Goal: Task Accomplishment & Management: Use online tool/utility

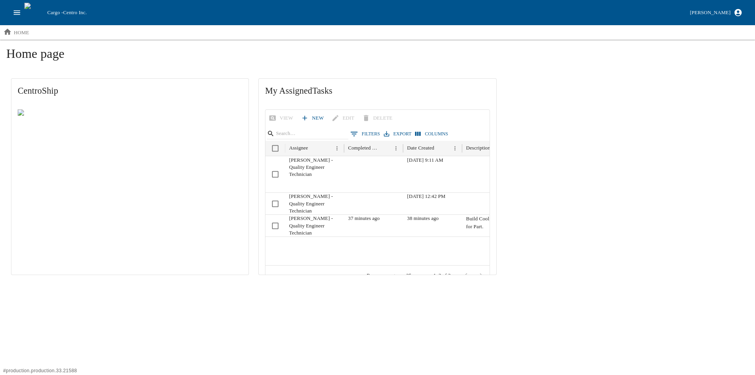
click at [18, 9] on icon "open drawer" at bounding box center [17, 12] width 9 height 9
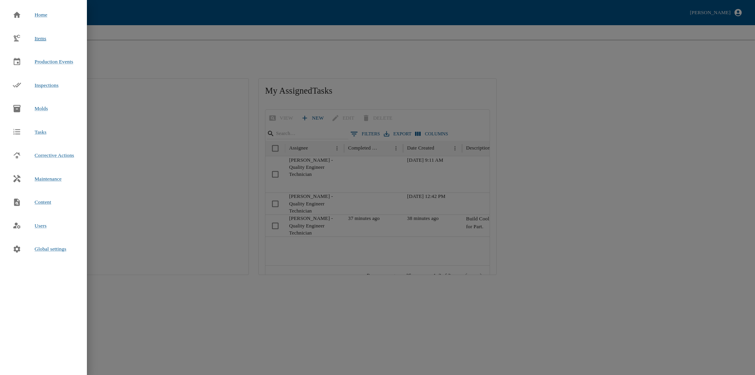
click at [39, 37] on span "Items" at bounding box center [41, 38] width 12 height 6
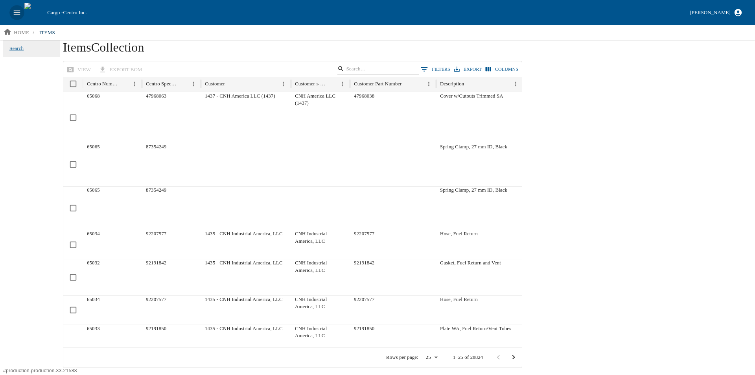
click at [15, 11] on icon "open drawer" at bounding box center [17, 12] width 7 height 4
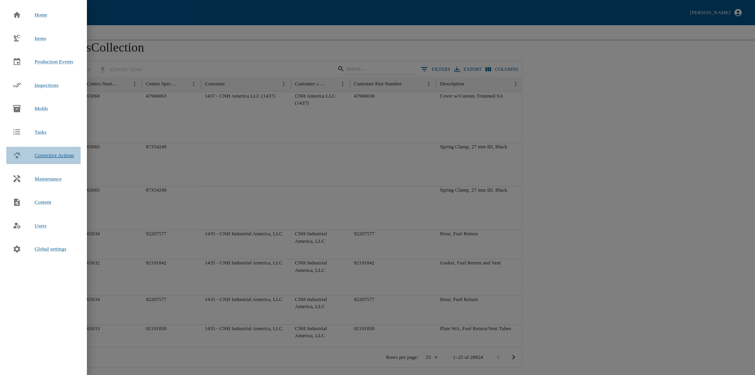
click at [52, 152] on span "Corrective Actions" at bounding box center [55, 155] width 40 height 6
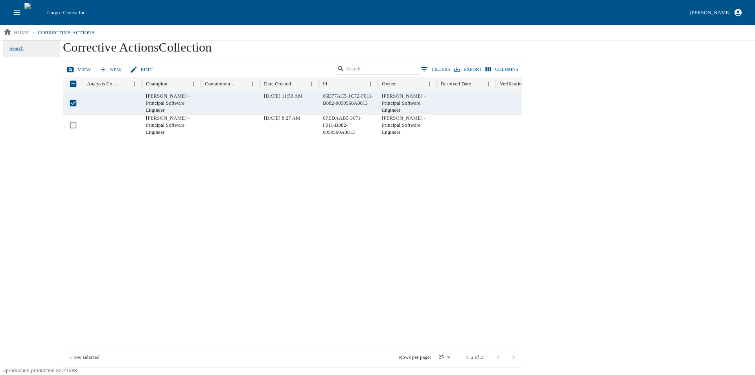
click at [82, 70] on link "View" at bounding box center [79, 70] width 29 height 14
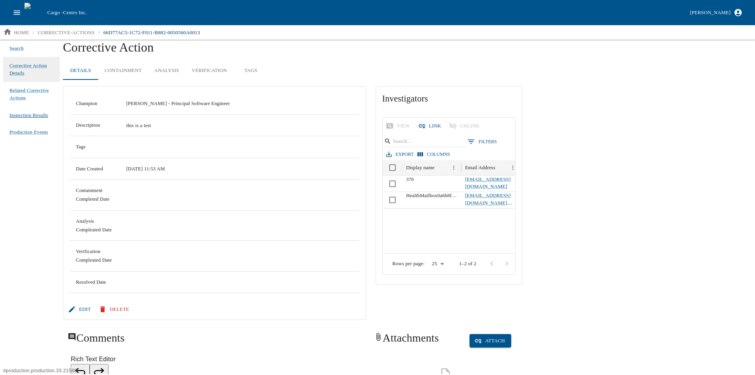
click at [26, 112] on span "Inspection Results" at bounding box center [28, 115] width 39 height 8
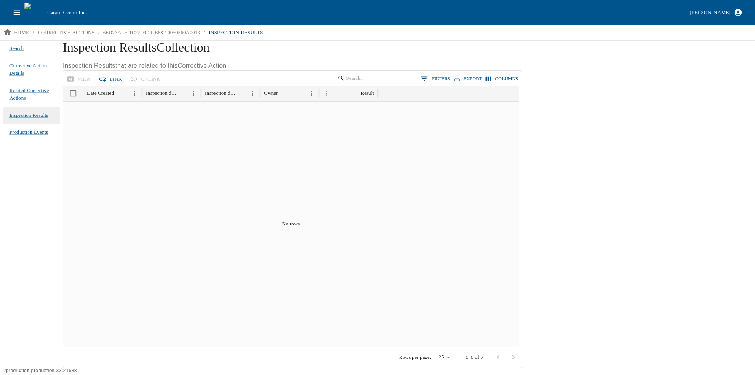
click at [114, 79] on button "Link" at bounding box center [111, 79] width 28 height 14
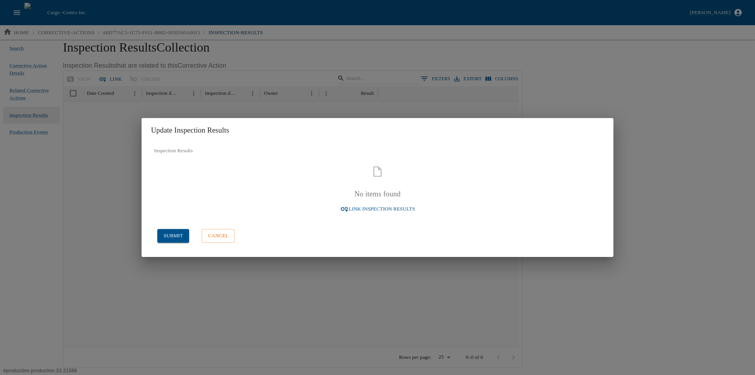
click at [385, 208] on span "Link Inspection Results" at bounding box center [382, 208] width 66 height 9
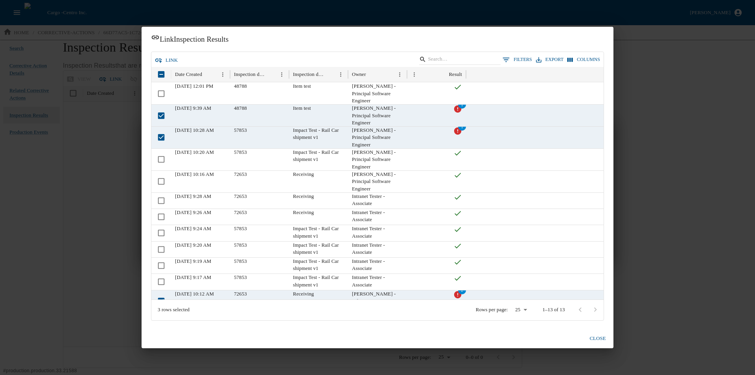
click at [170, 57] on button "link" at bounding box center [167, 60] width 28 height 14
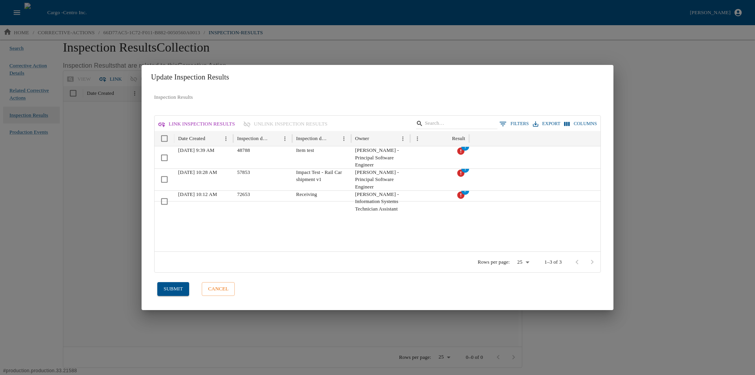
click at [171, 290] on button "submit" at bounding box center [173, 289] width 32 height 14
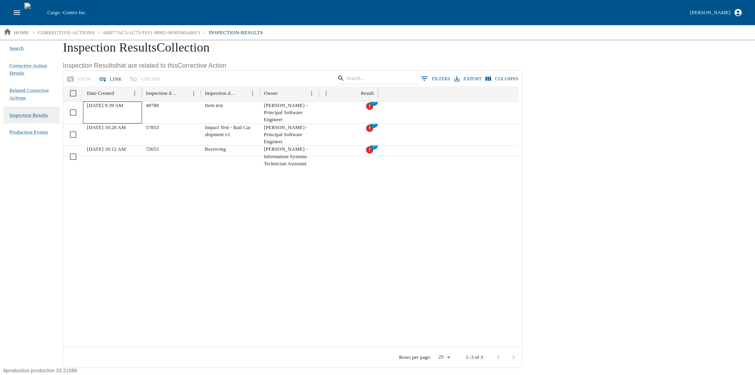
click at [108, 107] on span "[DATE] 9:39 AM" at bounding box center [105, 106] width 36 height 6
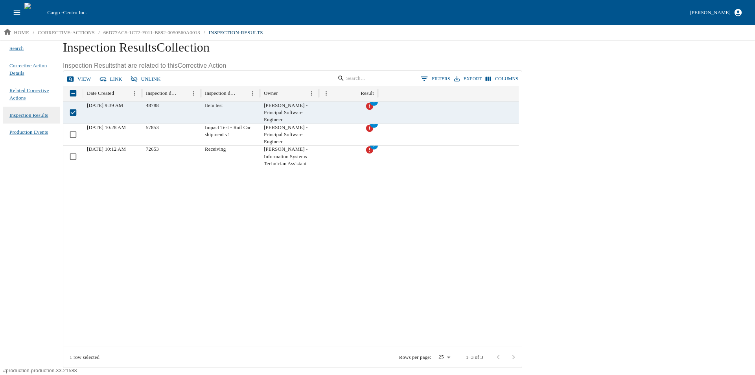
click at [81, 77] on link "View" at bounding box center [79, 79] width 29 height 14
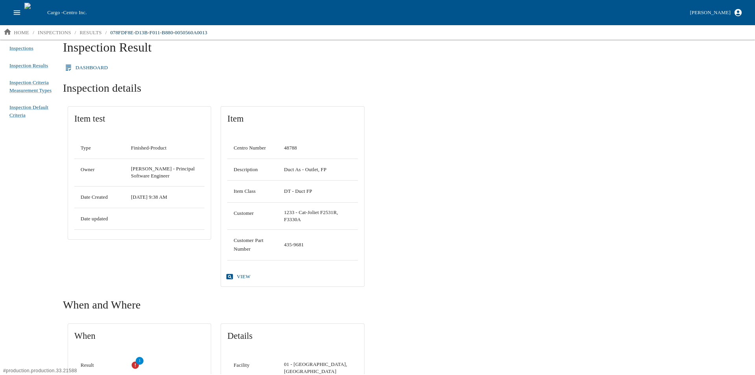
click at [89, 70] on link "Dashboard" at bounding box center [87, 68] width 48 height 14
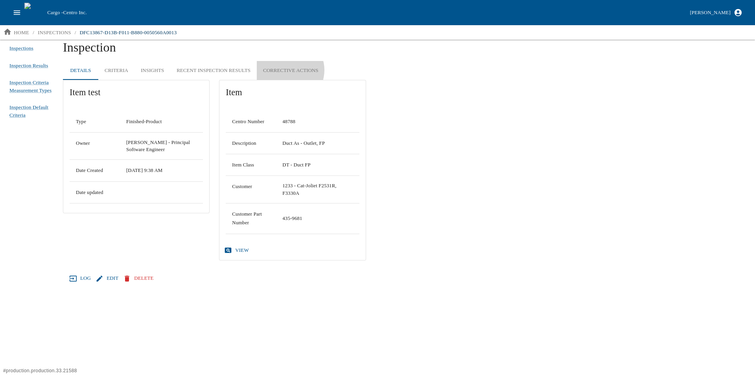
click at [288, 70] on button "Corrective Actions" at bounding box center [291, 70] width 68 height 19
